Goal: Task Accomplishment & Management: Complete application form

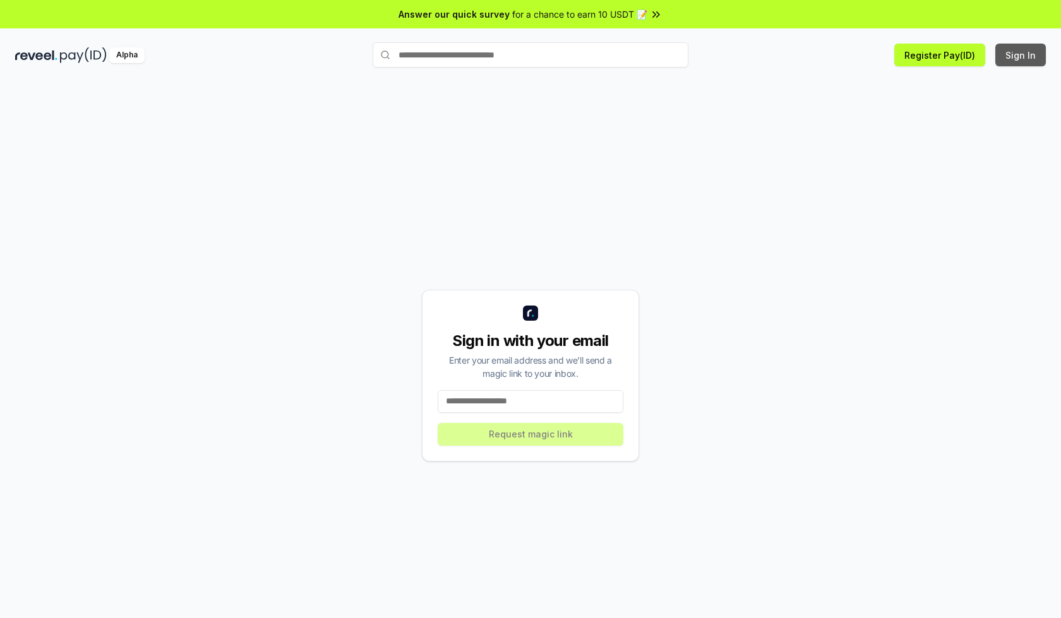
click at [1021, 55] on button "Sign In" at bounding box center [1020, 55] width 51 height 23
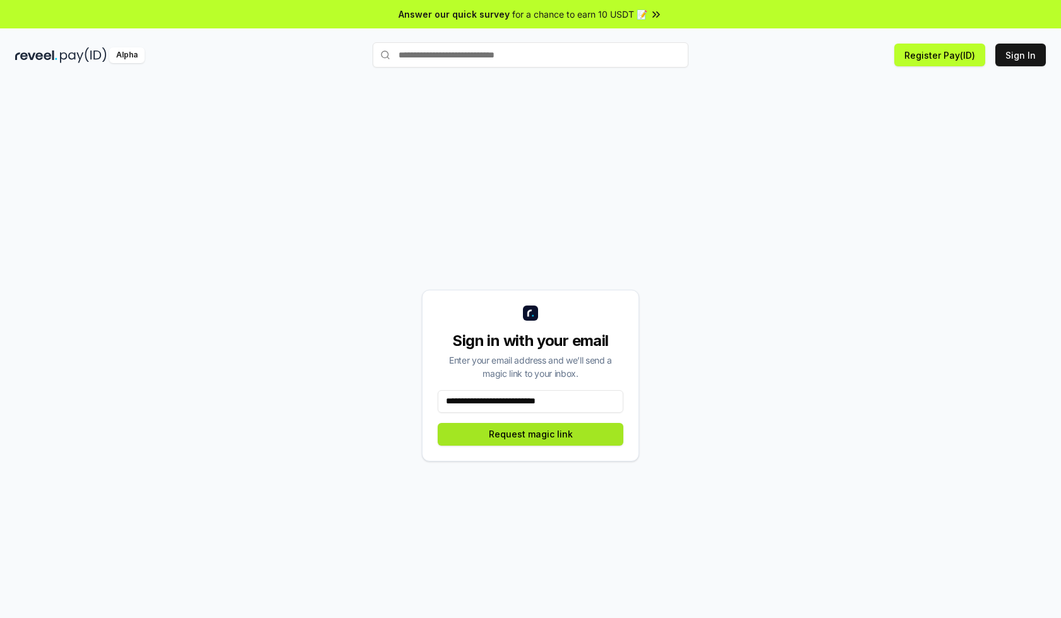
type input "**********"
click at [530, 434] on button "Request magic link" at bounding box center [531, 434] width 186 height 23
